Goal: Use online tool/utility: Utilize a website feature to perform a specific function

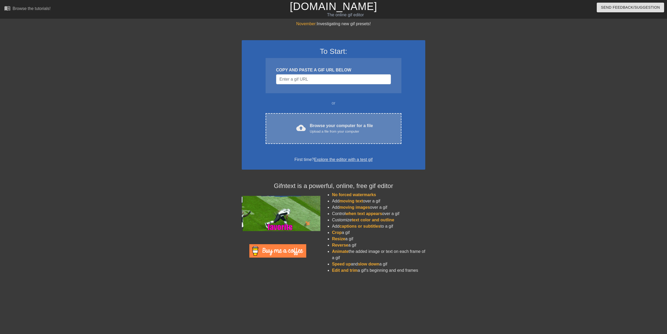
click at [367, 125] on div "Browse your computer for a file Upload a file from your computer" at bounding box center [341, 128] width 63 height 12
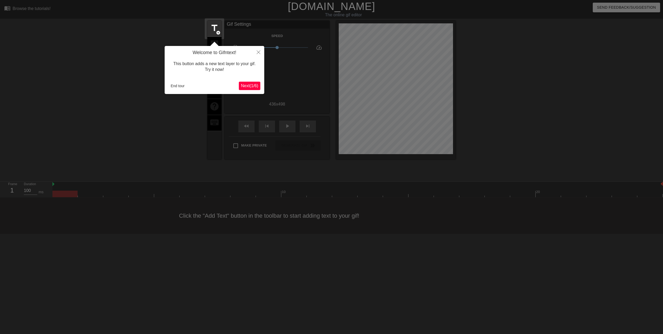
click at [257, 86] on span "Next ( 1 / 6 )" at bounding box center [249, 85] width 17 height 4
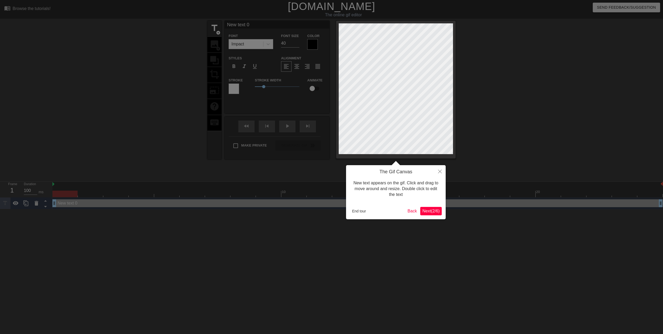
click at [430, 210] on span "Next ( 2 / 6 )" at bounding box center [431, 211] width 17 height 4
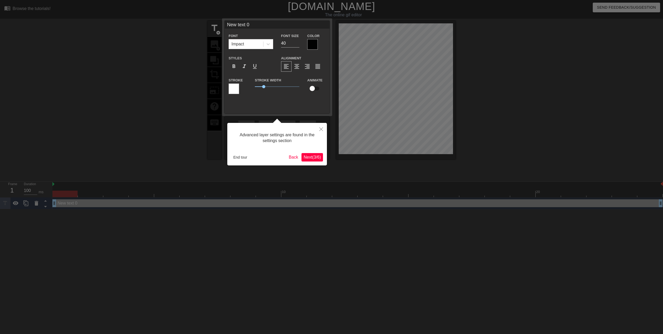
click at [310, 157] on span "Next ( 3 / 6 )" at bounding box center [312, 157] width 17 height 4
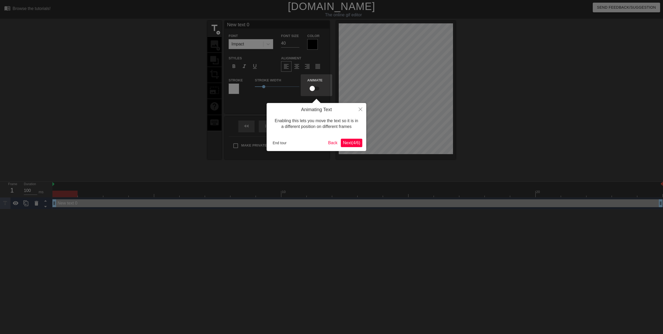
click at [350, 144] on span "Next ( 4 / 6 )" at bounding box center [351, 143] width 17 height 4
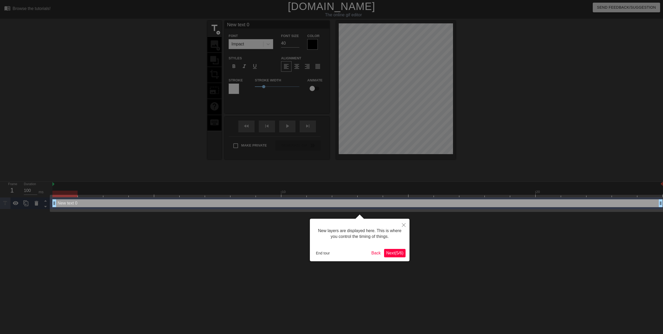
click at [397, 254] on span "Next ( 5 / 6 )" at bounding box center [394, 252] width 17 height 4
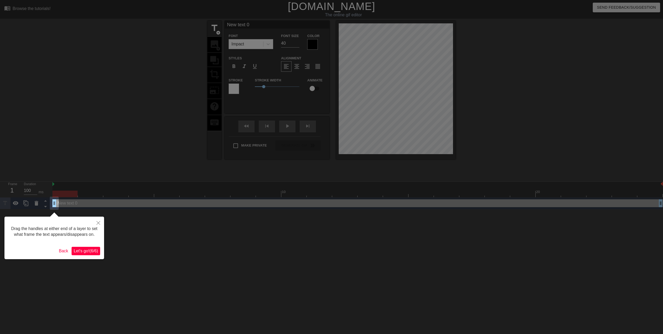
click at [92, 255] on button "Let's go! ( 6 / 6 )" at bounding box center [86, 251] width 29 height 8
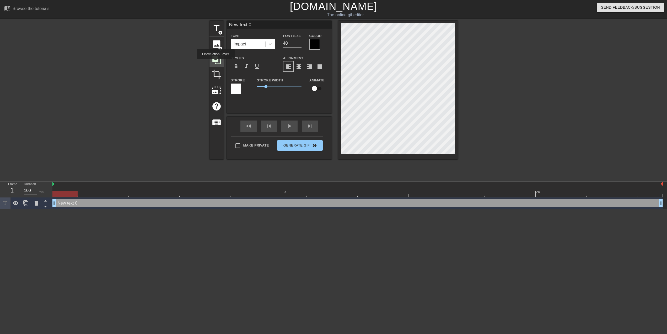
click at [216, 62] on icon at bounding box center [217, 60] width 10 height 10
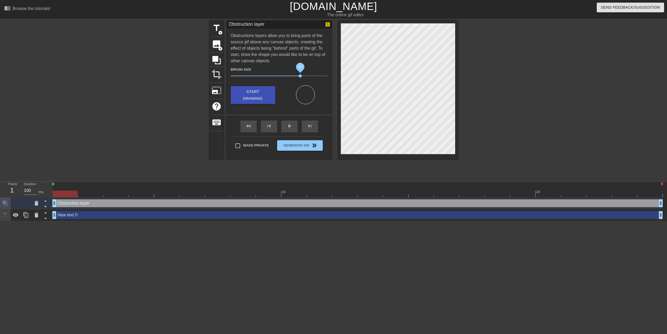
drag, startPoint x: 258, startPoint y: 76, endPoint x: 300, endPoint y: 74, distance: 42.5
click at [300, 74] on span "72" at bounding box center [279, 76] width 97 height 6
click at [252, 93] on span "Start Drawing" at bounding box center [253, 95] width 32 height 14
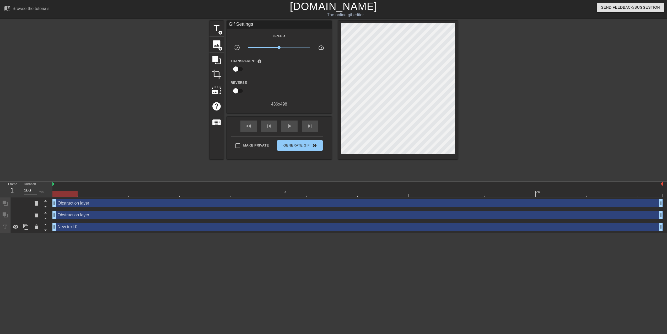
click at [378, 70] on div at bounding box center [398, 90] width 120 height 138
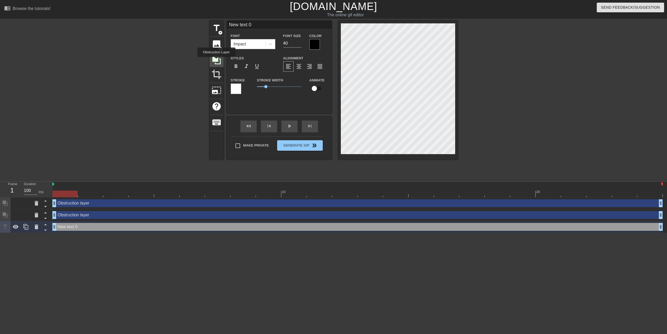
click at [217, 61] on icon at bounding box center [216, 60] width 8 height 8
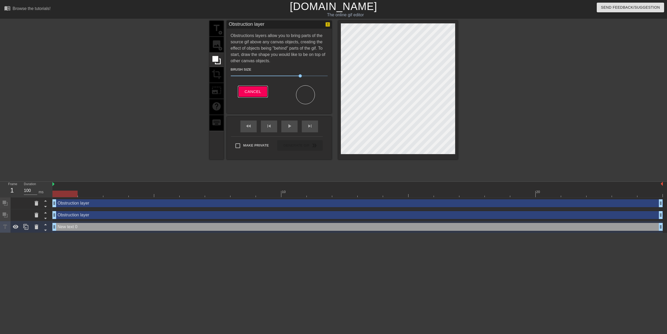
click at [248, 91] on span "Cancel" at bounding box center [253, 91] width 17 height 7
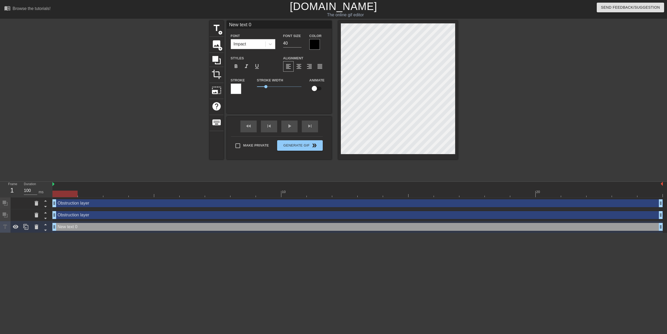
scroll to position [0, 1]
type input "N"
type textarea "N"
type input "Ne"
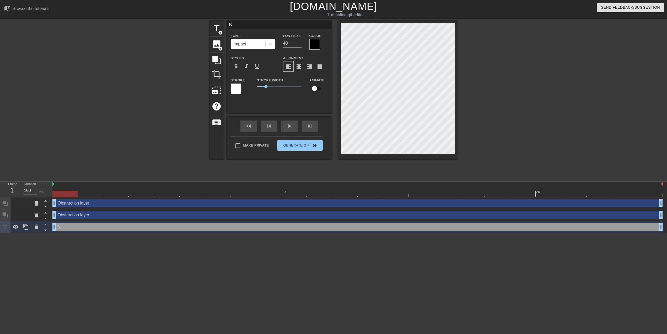
type textarea "Ne"
type input "Nex"
type textarea "Nex"
type input "Next"
type textarea "Next"
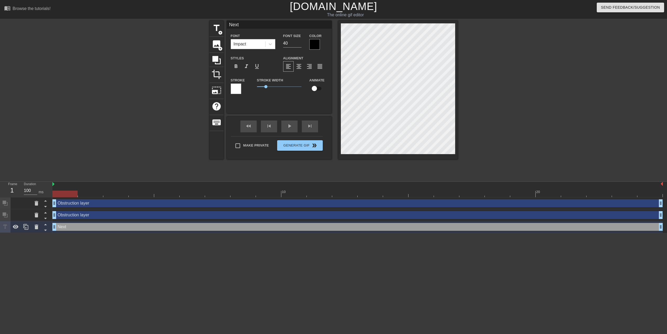
type input "Next3"
type textarea "Next3"
type input "Next36"
type textarea "Next36"
type input "Next360"
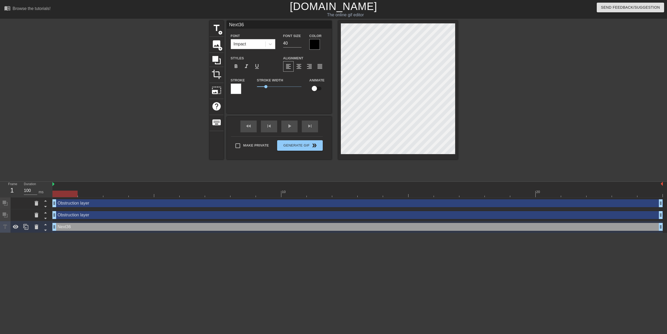
type textarea "Next360"
type input "Next360"
type textarea "Next360"
type input "Next360 A"
type textarea "Next360 A"
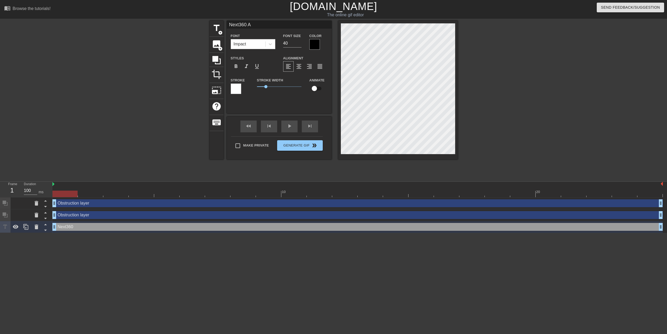
scroll to position [0, 1]
type input "Next360 AP"
type textarea "Next360 AP"
type input "Next360 API"
type textarea "Next360 API"
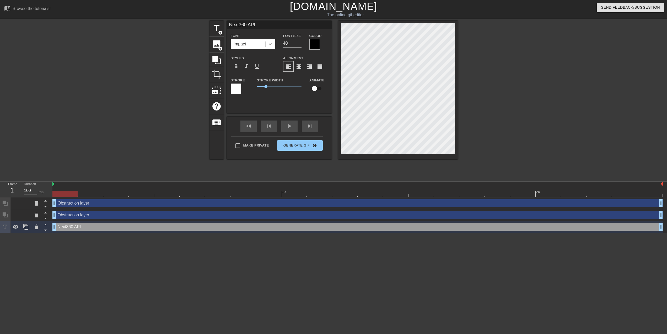
click at [270, 42] on icon at bounding box center [270, 43] width 5 height 5
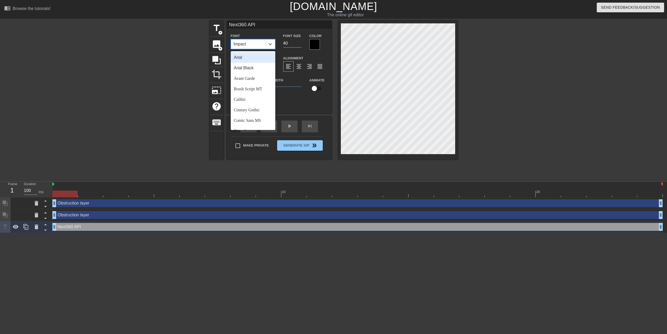
scroll to position [3, 0]
click at [252, 71] on div "Avant Garde" at bounding box center [253, 75] width 45 height 10
click at [267, 45] on div at bounding box center [270, 43] width 9 height 9
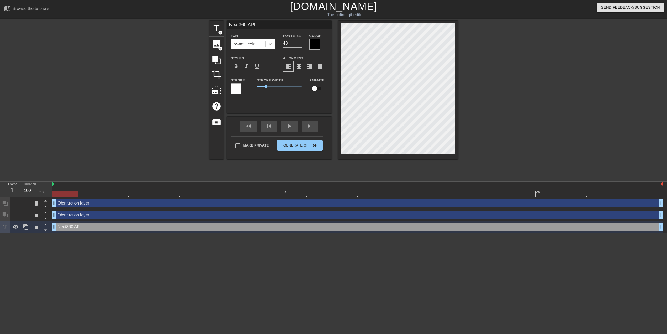
click at [272, 42] on icon at bounding box center [270, 43] width 5 height 5
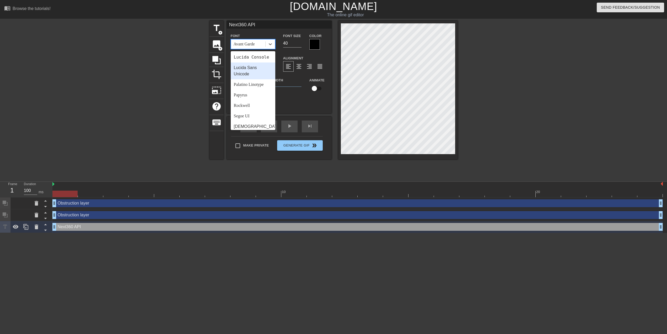
scroll to position [137, 0]
click at [242, 110] on div "Papyrus" at bounding box center [253, 105] width 45 height 10
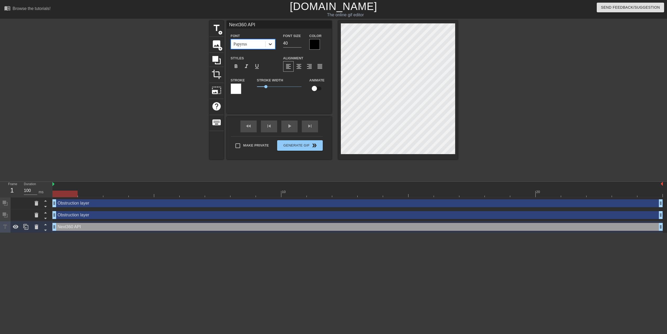
click at [269, 45] on icon at bounding box center [270, 43] width 5 height 5
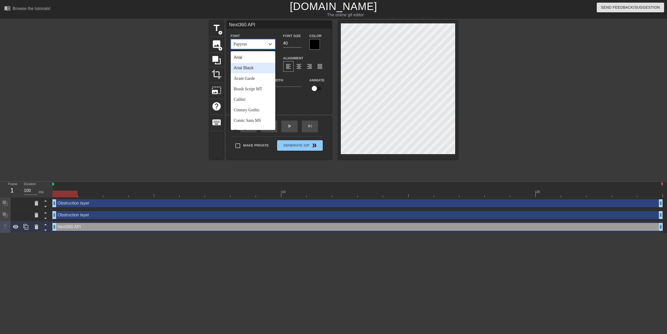
click at [256, 67] on div "Arial Black" at bounding box center [253, 68] width 45 height 10
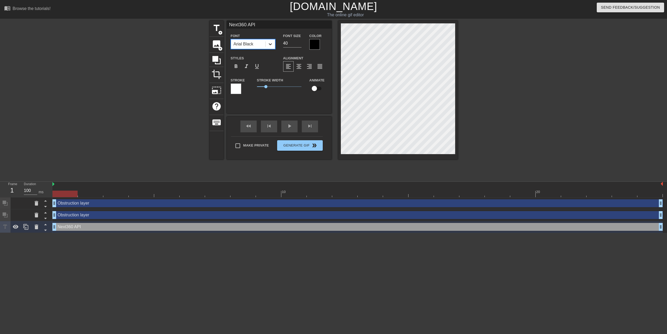
click at [269, 42] on icon at bounding box center [270, 43] width 5 height 5
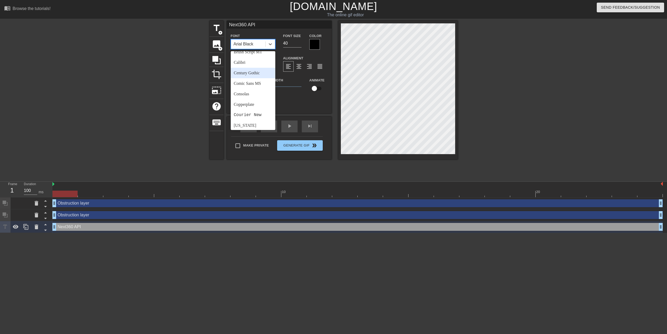
scroll to position [40, 0]
click at [248, 79] on div "Comic Sans MS" at bounding box center [253, 80] width 45 height 10
click at [267, 44] on div at bounding box center [270, 43] width 9 height 9
click at [253, 102] on div "Impact" at bounding box center [253, 102] width 45 height 10
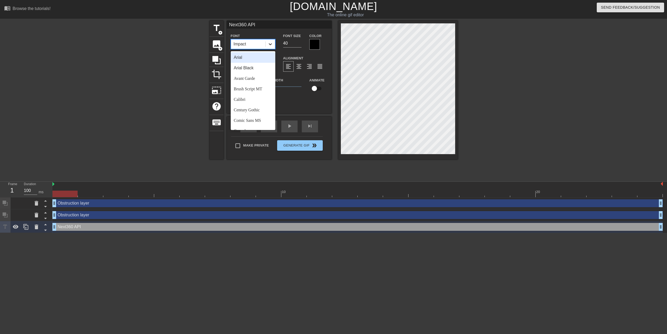
click at [272, 43] on icon at bounding box center [270, 43] width 5 height 5
click at [257, 100] on div "Comic Sans MS" at bounding box center [253, 98] width 45 height 10
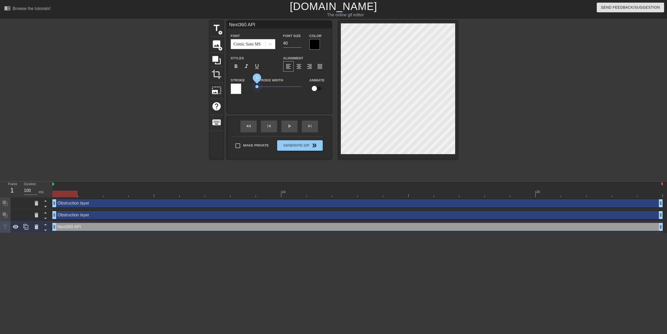
drag, startPoint x: 266, startPoint y: 86, endPoint x: 237, endPoint y: 89, distance: 29.2
click at [238, 89] on div "Stroke Stroke Width 0 Animate" at bounding box center [279, 88] width 105 height 22
click at [238, 66] on span "format_bold" at bounding box center [236, 66] width 6 height 6
click at [301, 65] on span "format_align_center" at bounding box center [299, 66] width 6 height 6
drag, startPoint x: 292, startPoint y: 43, endPoint x: 277, endPoint y: 41, distance: 15.0
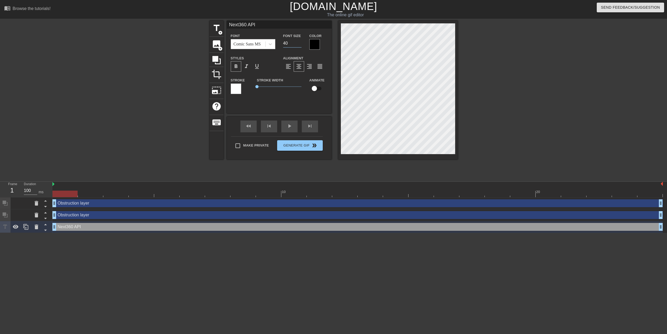
click at [283, 41] on input "40" at bounding box center [292, 43] width 18 height 8
click at [248, 41] on div "Comic Sans MS" at bounding box center [247, 44] width 27 height 6
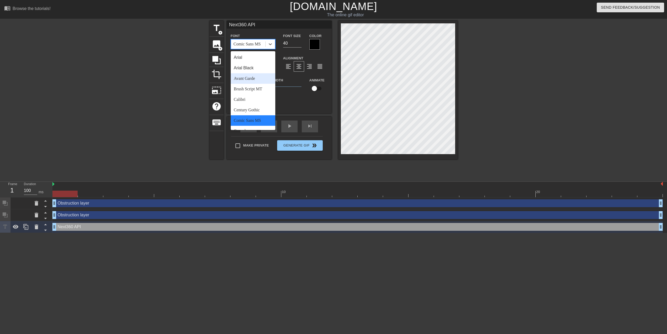
click at [250, 76] on div "Avant Garde" at bounding box center [253, 78] width 45 height 10
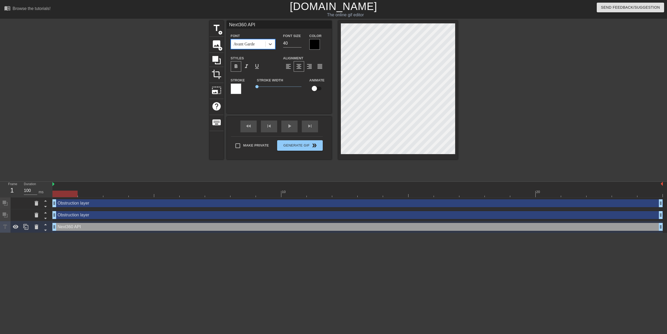
click at [254, 44] on div "Avant Garde" at bounding box center [244, 44] width 21 height 6
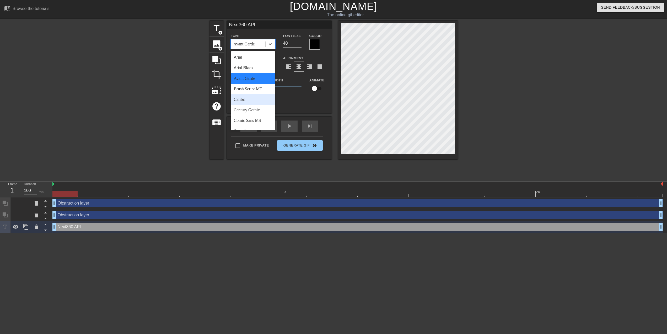
click at [245, 96] on div "Calibri" at bounding box center [253, 99] width 45 height 10
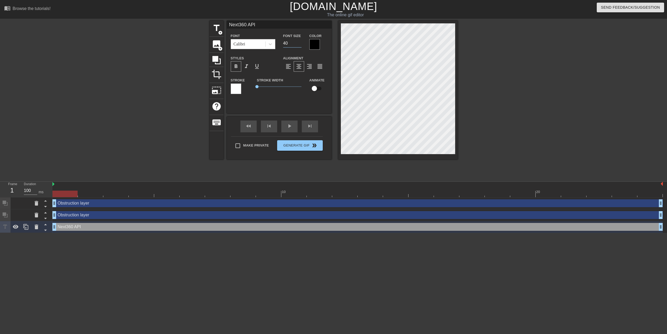
drag, startPoint x: 291, startPoint y: 42, endPoint x: 262, endPoint y: 41, distance: 28.6
click at [283, 41] on input "40" at bounding box center [292, 43] width 18 height 8
type input "50"
click at [274, 104] on div "Next360 API Font Calibri Font Size 50 Color Styles format_bold format_italic fo…" at bounding box center [279, 67] width 105 height 93
click at [236, 89] on div at bounding box center [236, 88] width 10 height 10
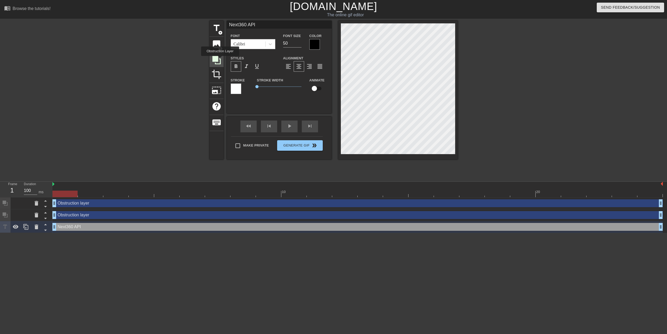
click at [221, 60] on icon at bounding box center [217, 60] width 10 height 10
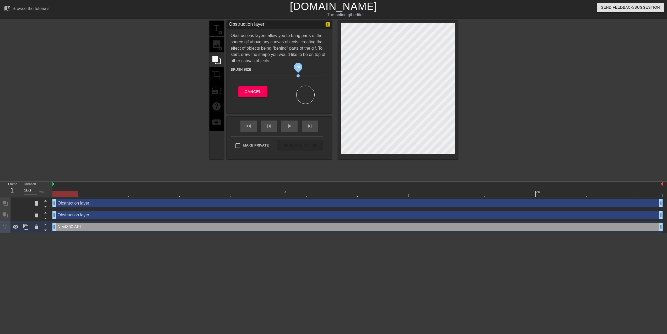
drag, startPoint x: 300, startPoint y: 75, endPoint x: 260, endPoint y: 76, distance: 40.4
click at [297, 76] on span "70" at bounding box center [298, 75] width 3 height 3
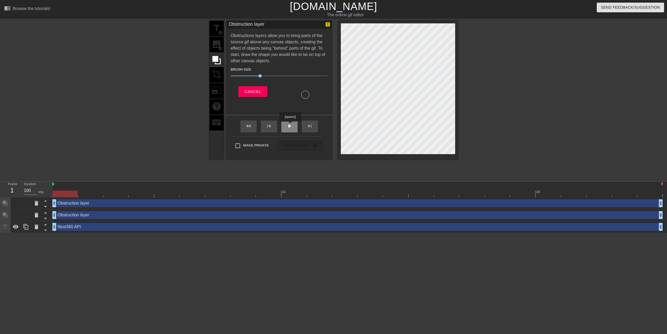
click at [291, 125] on span "play_arrow" at bounding box center [289, 126] width 6 height 6
click at [291, 125] on span "pause" at bounding box center [289, 126] width 6 height 6
click at [217, 45] on div "title add_circle image add_circle crop photo_size_select_large help keyboard" at bounding box center [217, 90] width 14 height 138
click at [220, 29] on div "title add_circle image add_circle crop photo_size_select_large help keyboard" at bounding box center [217, 90] width 14 height 138
click at [215, 57] on icon at bounding box center [216, 60] width 8 height 8
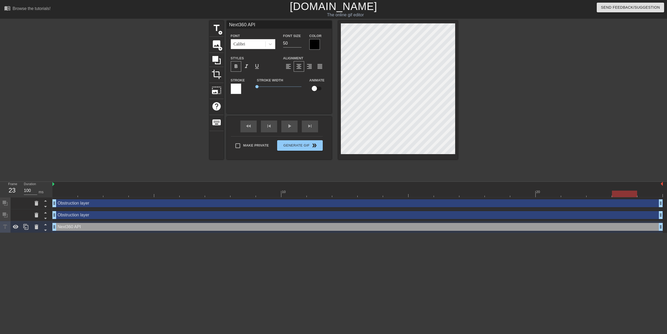
click at [313, 46] on div at bounding box center [314, 44] width 10 height 10
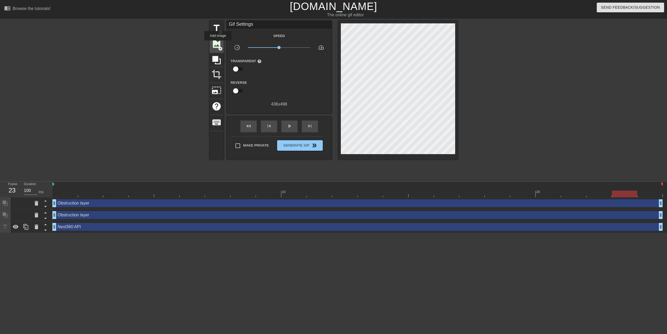
click at [218, 44] on span "image" at bounding box center [217, 44] width 10 height 10
